Goal: Task Accomplishment & Management: Use online tool/utility

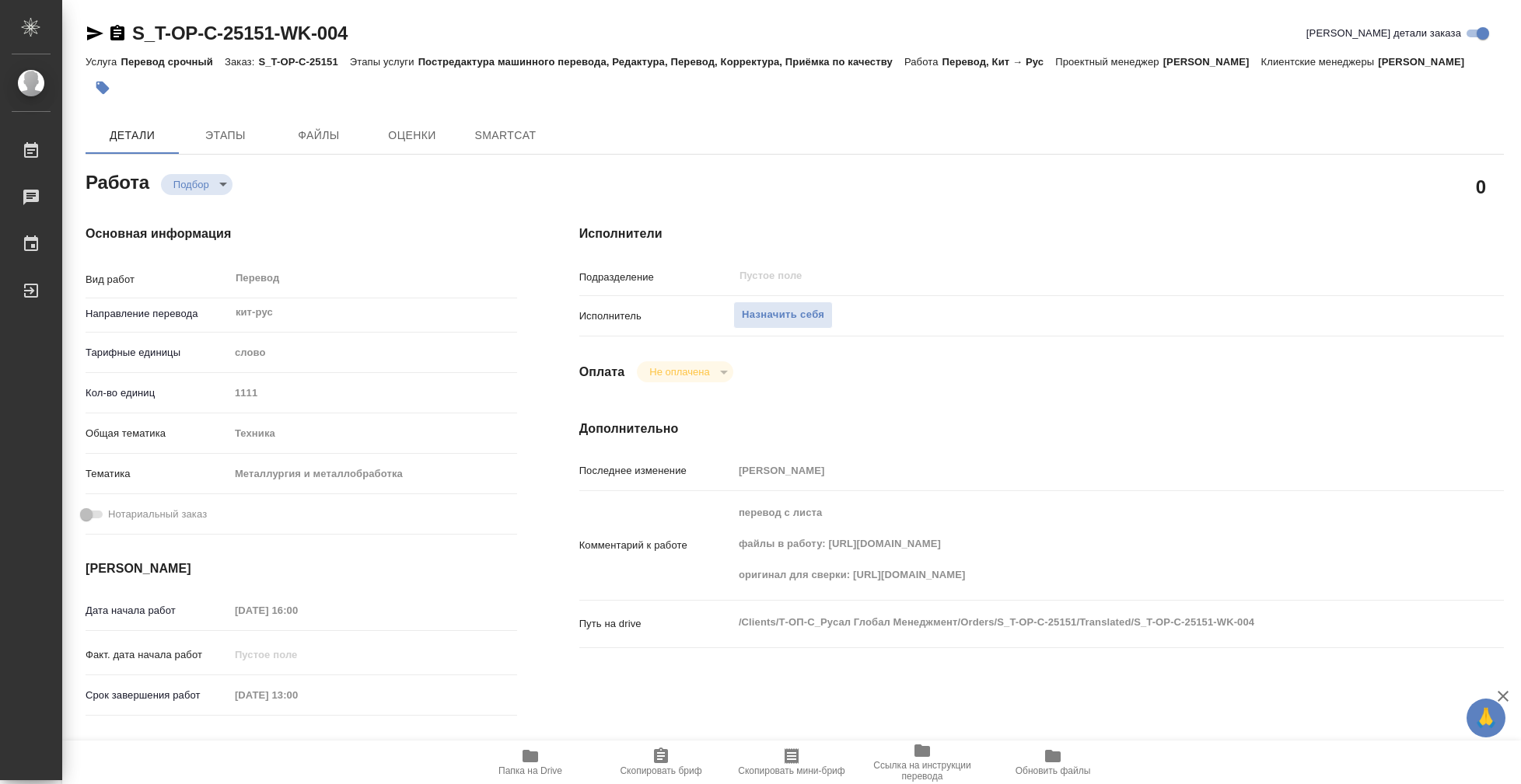
type textarea "x"
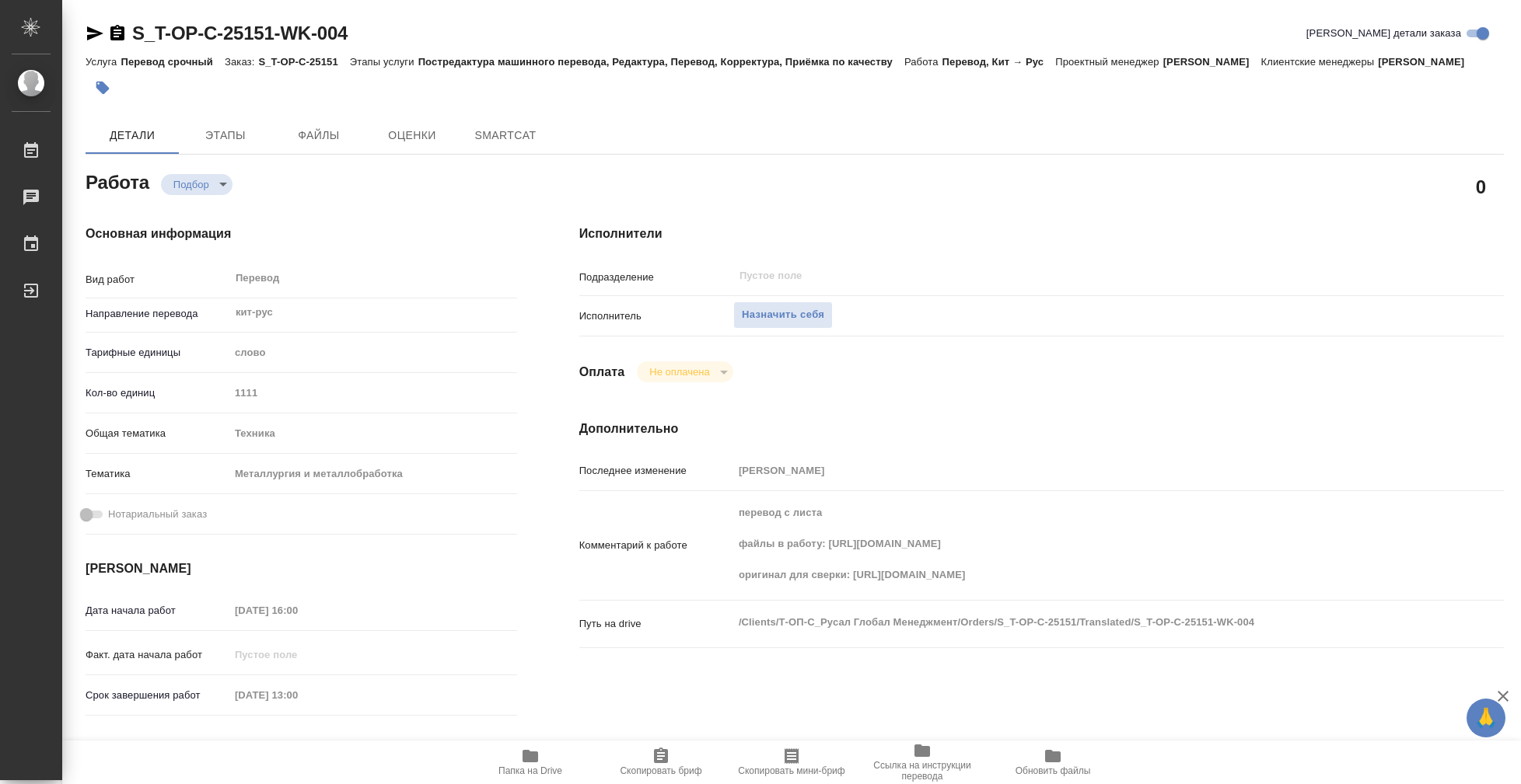
type textarea "x"
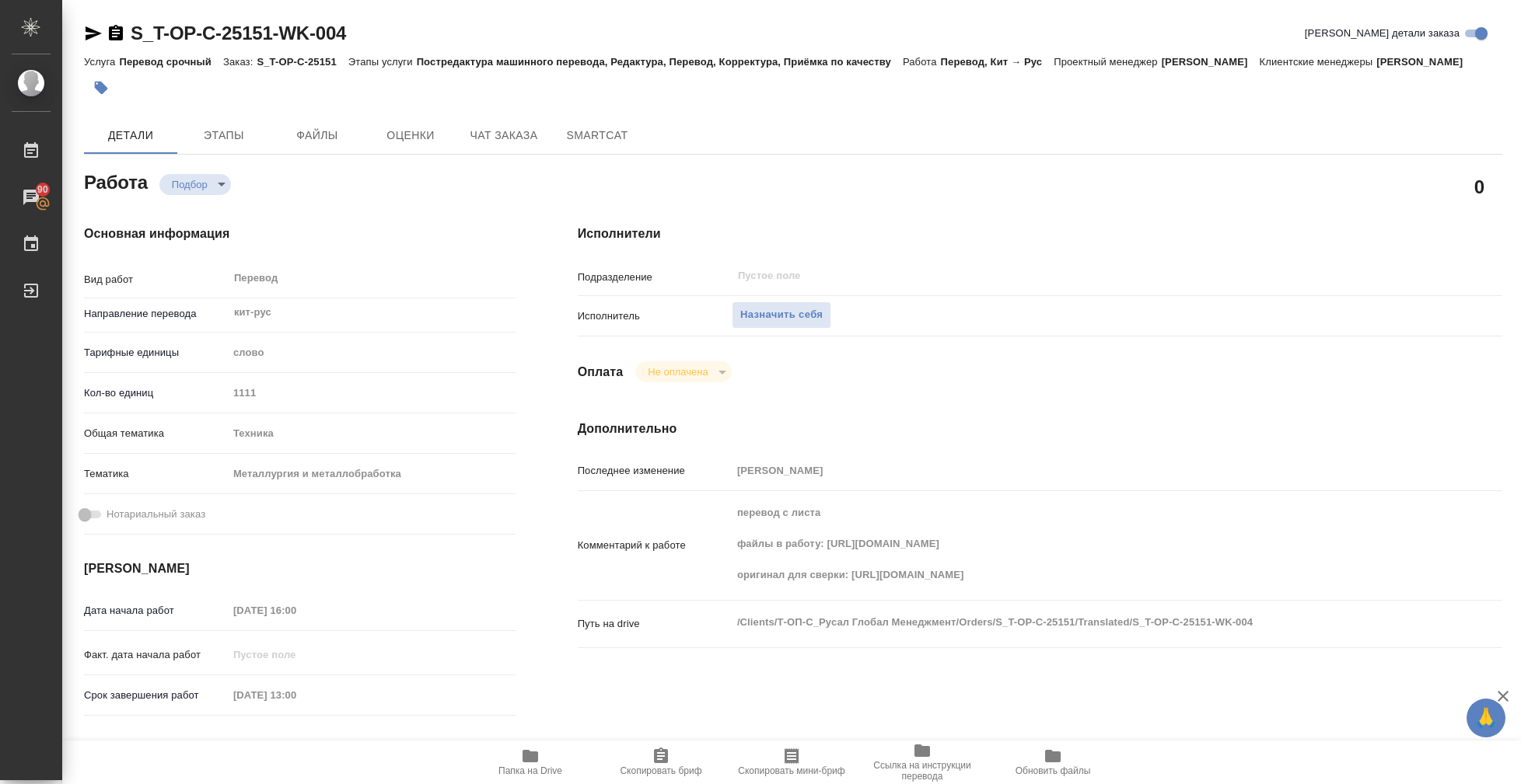
scroll to position [0, 2]
type textarea "x"
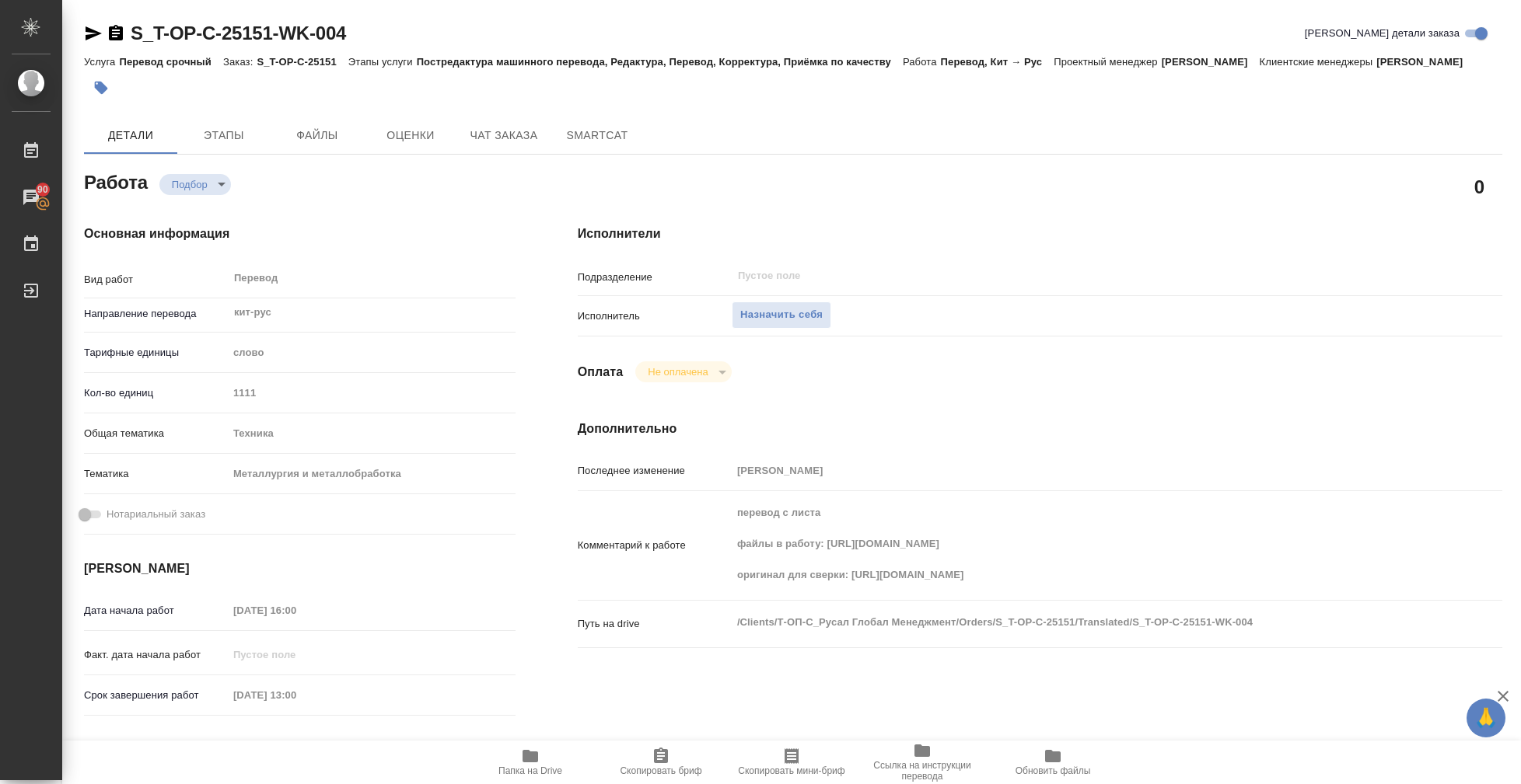
type textarea "x"
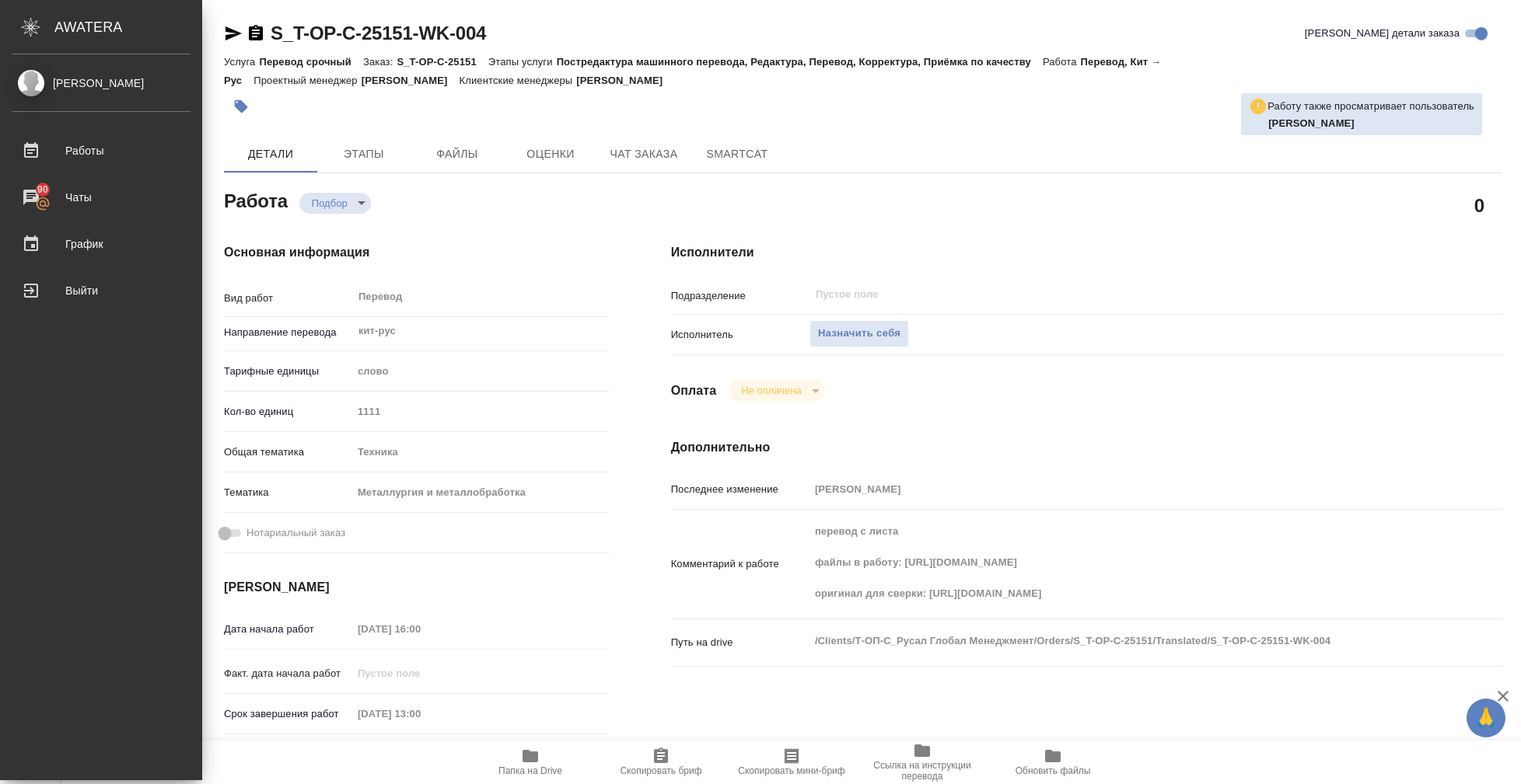
type textarea "x"
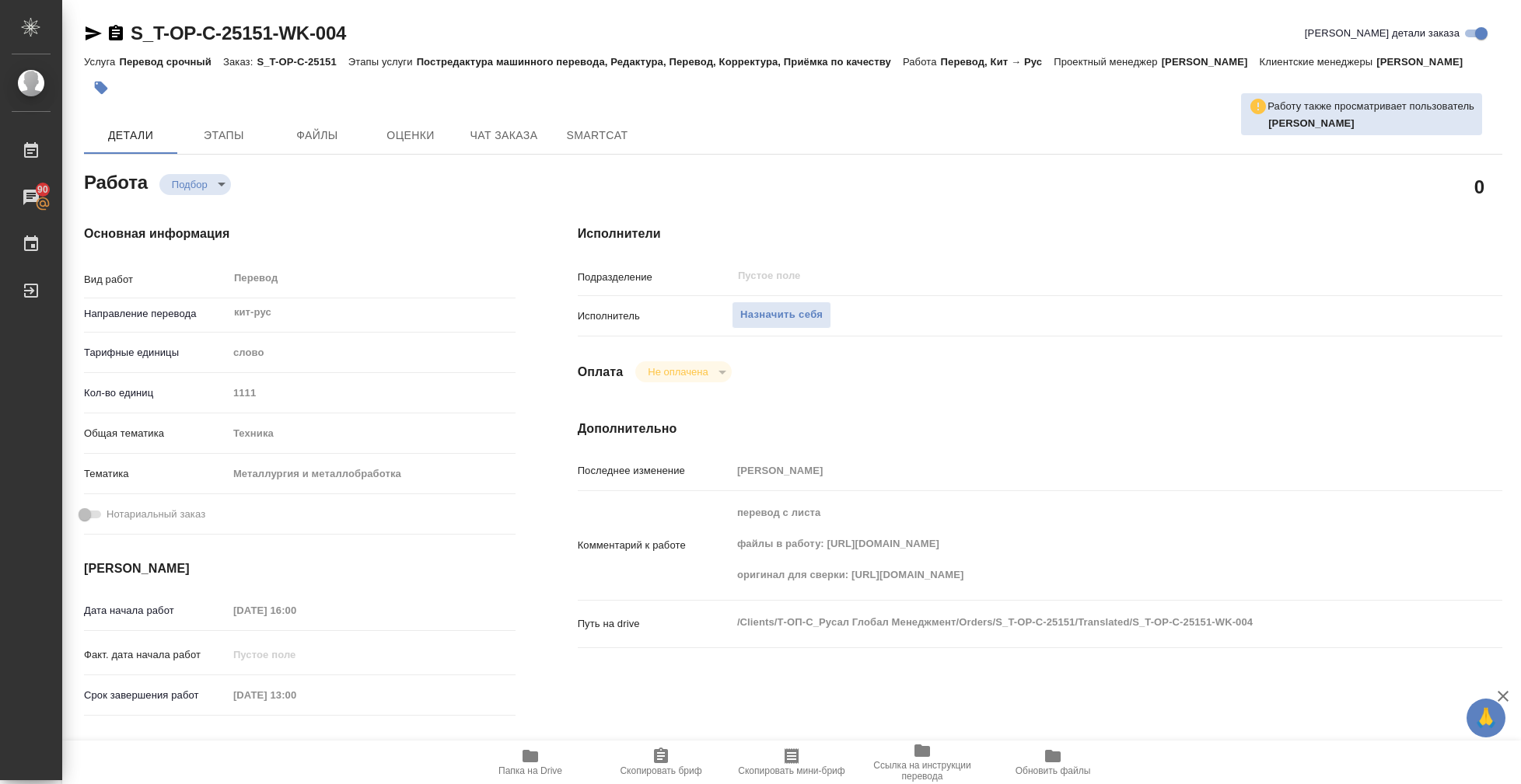
type textarea "x"
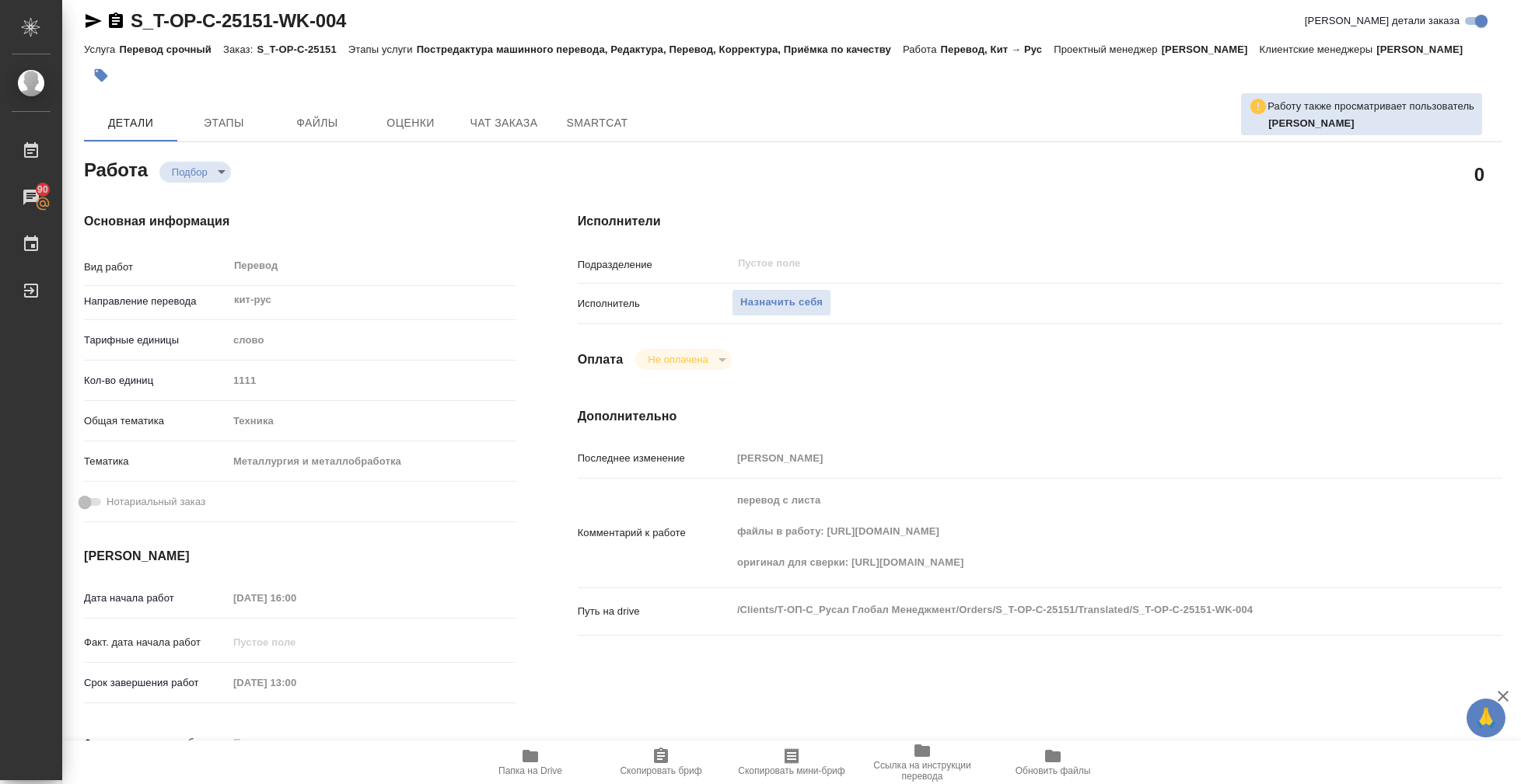
scroll to position [14, 2]
click at [810, 234] on div "Исполнители Подразделение ​ Исполнитель Назначить себя Оплата Не оплачена notPa…" at bounding box center [1040, 512] width 987 height 663
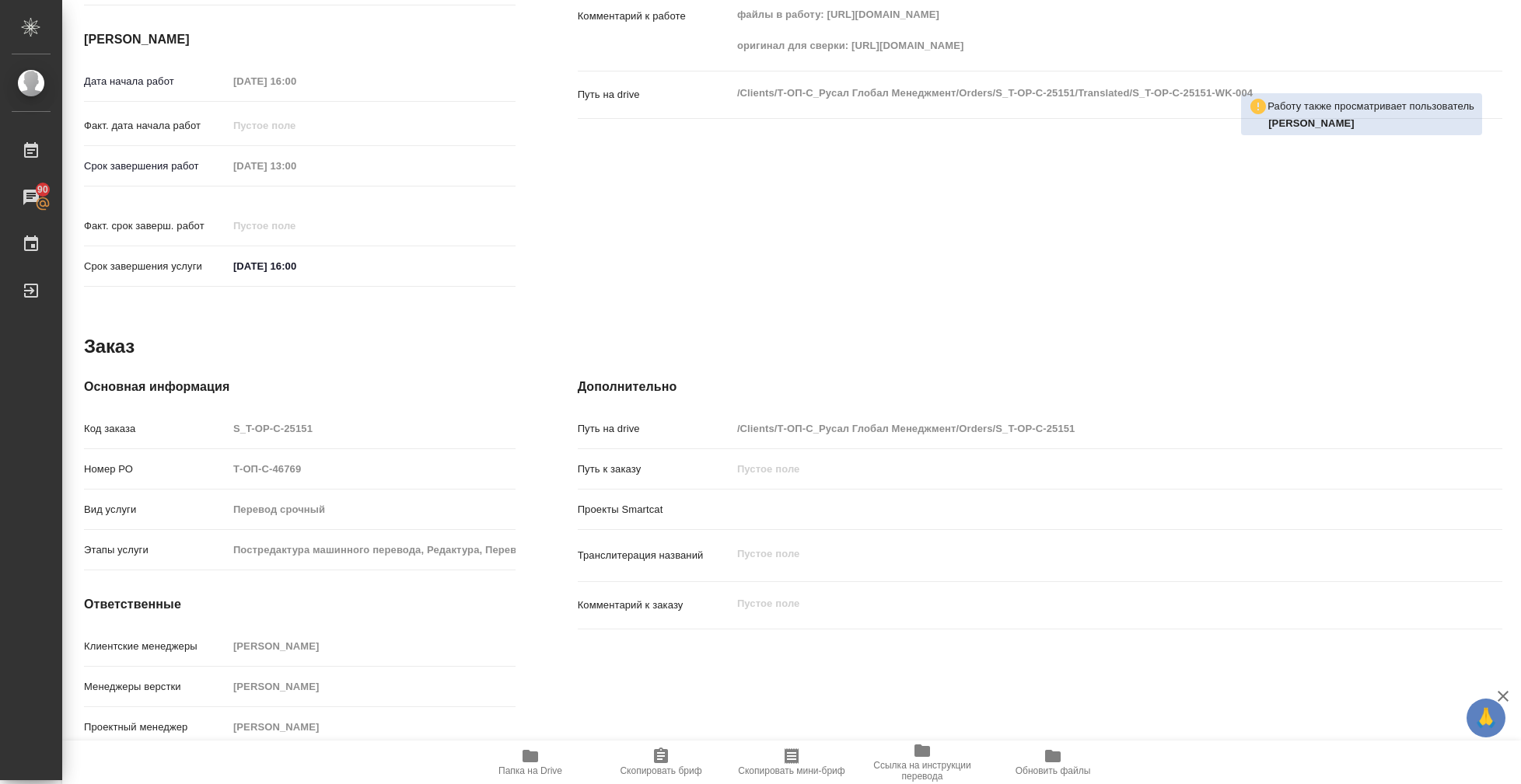
scroll to position [528, 2]
